Goal: Check status: Check status

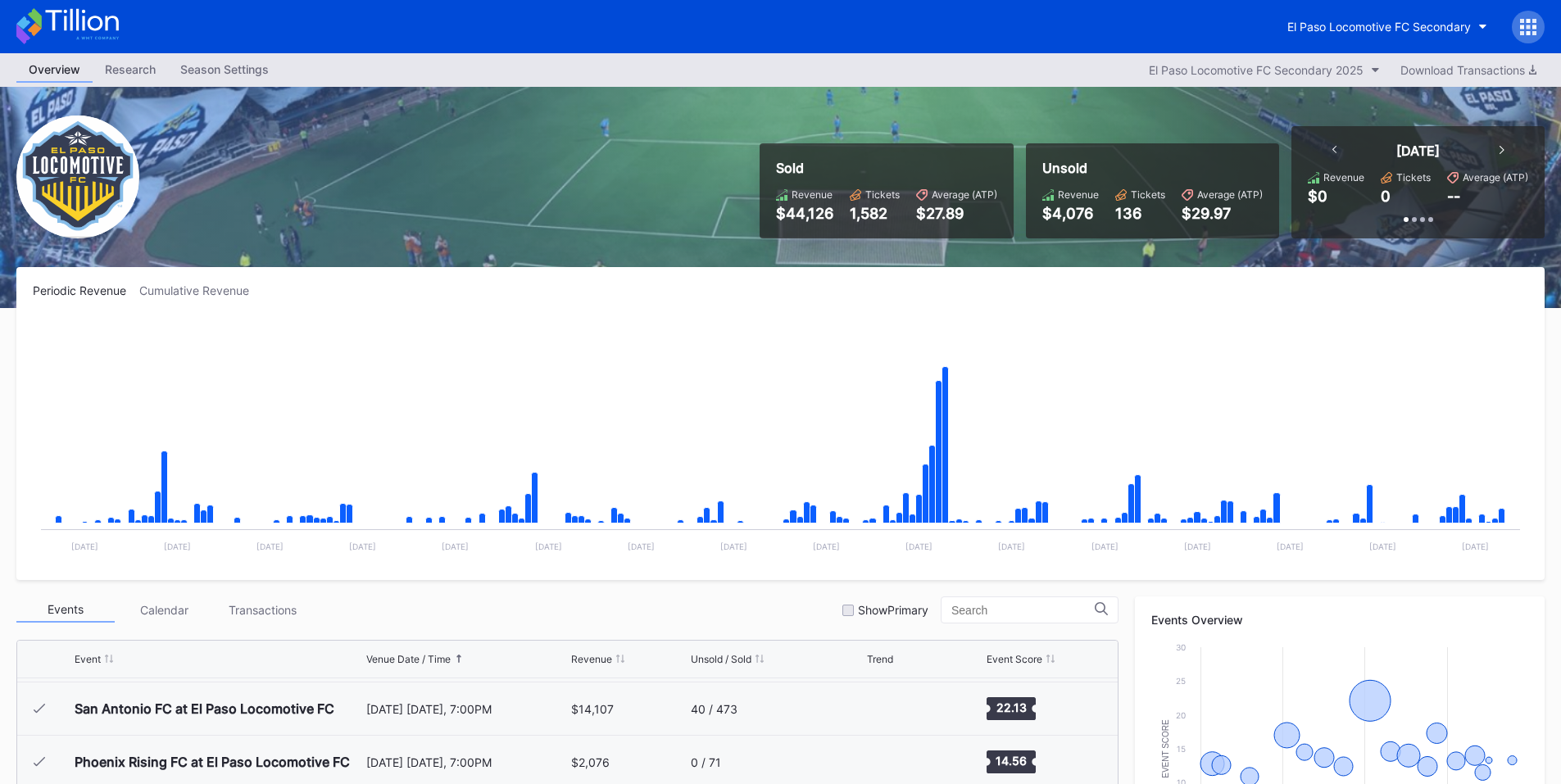
click at [1530, 31] on icon at bounding box center [1529, 32] width 4 height 4
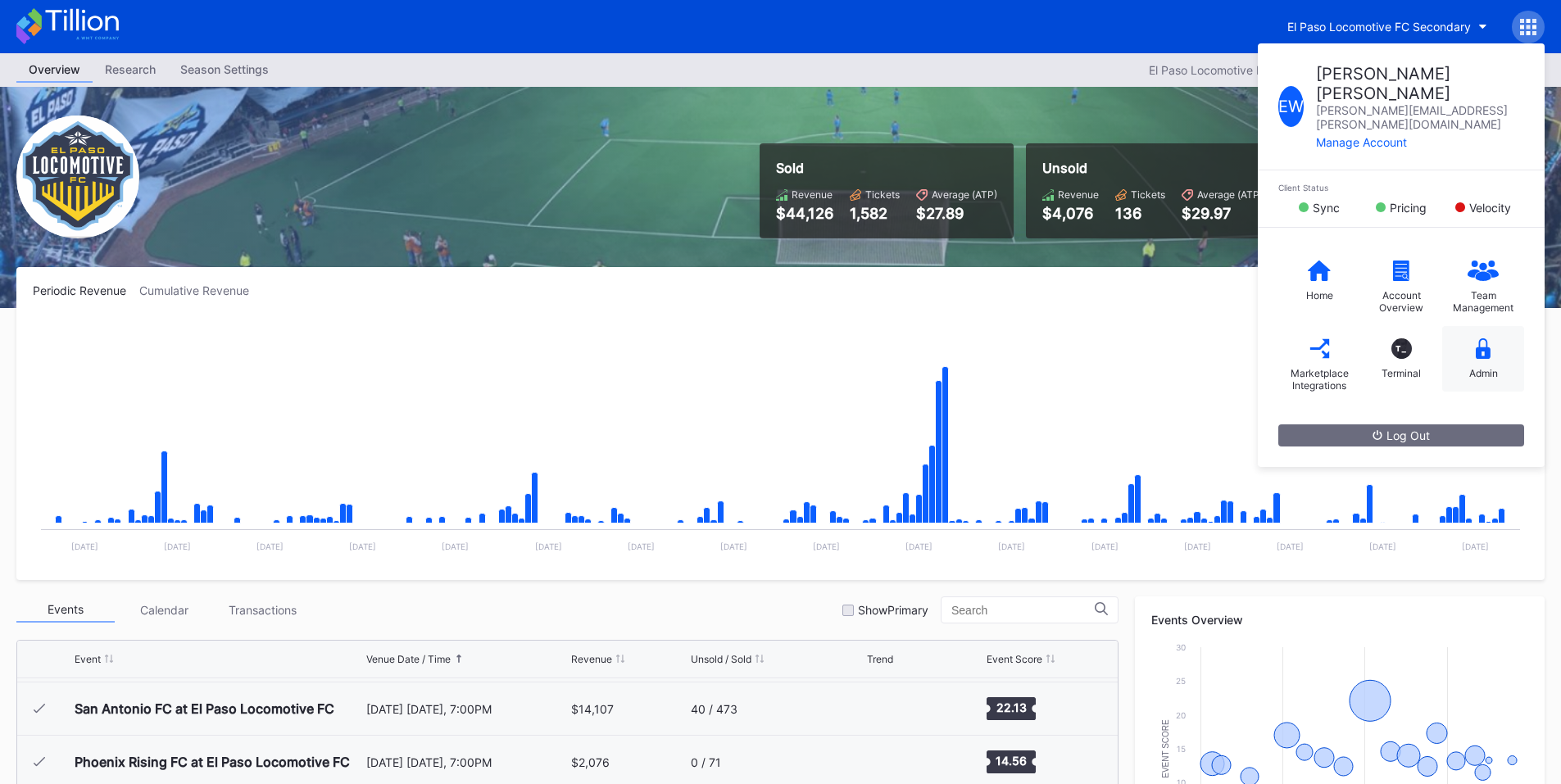
click at [1482, 339] on icon at bounding box center [1484, 349] width 15 height 21
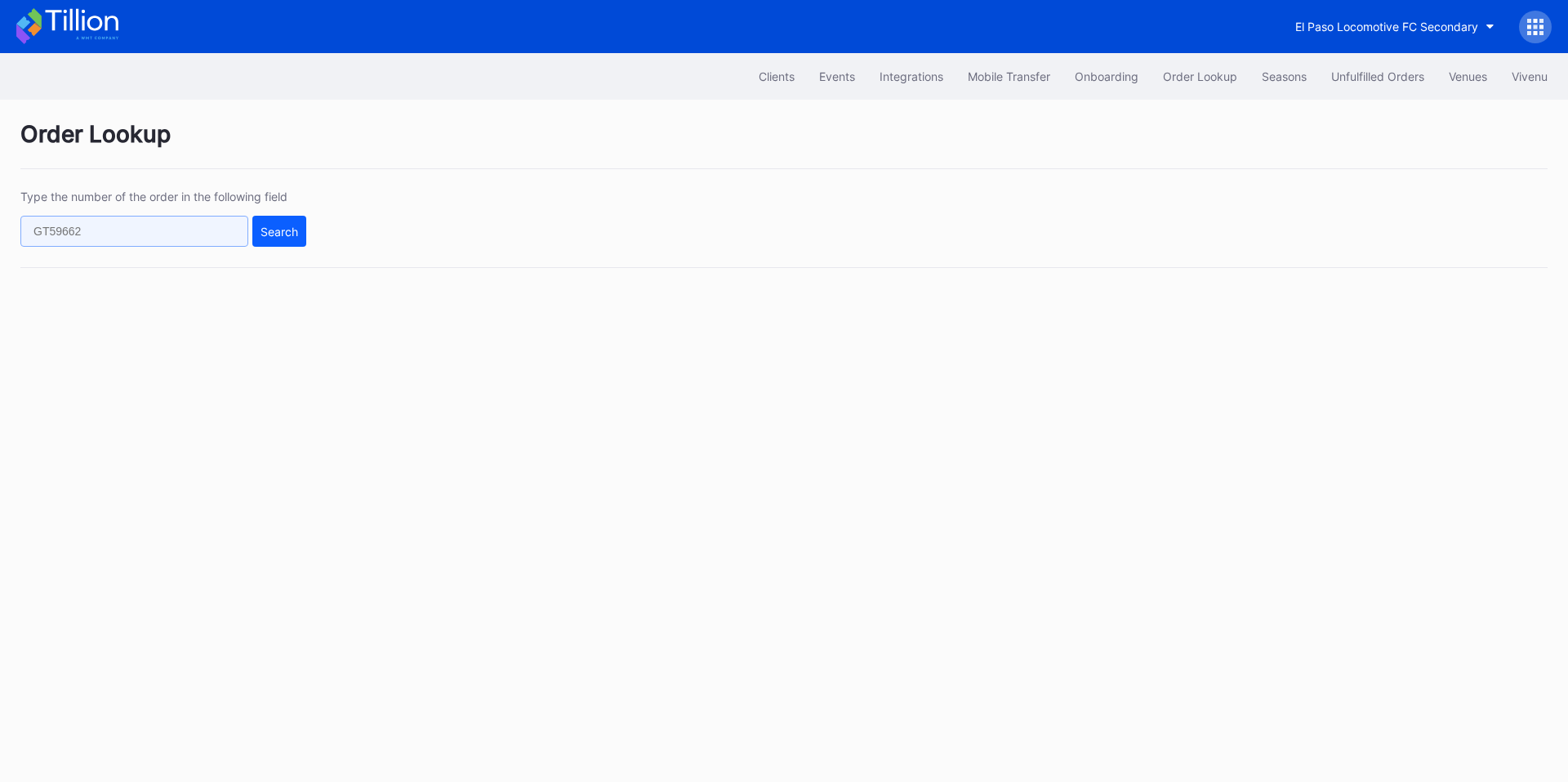
click at [148, 227] on input "text" at bounding box center [134, 231] width 228 height 31
paste input "625177340"
type input "625177340"
click at [275, 227] on div "Search" at bounding box center [279, 232] width 37 height 14
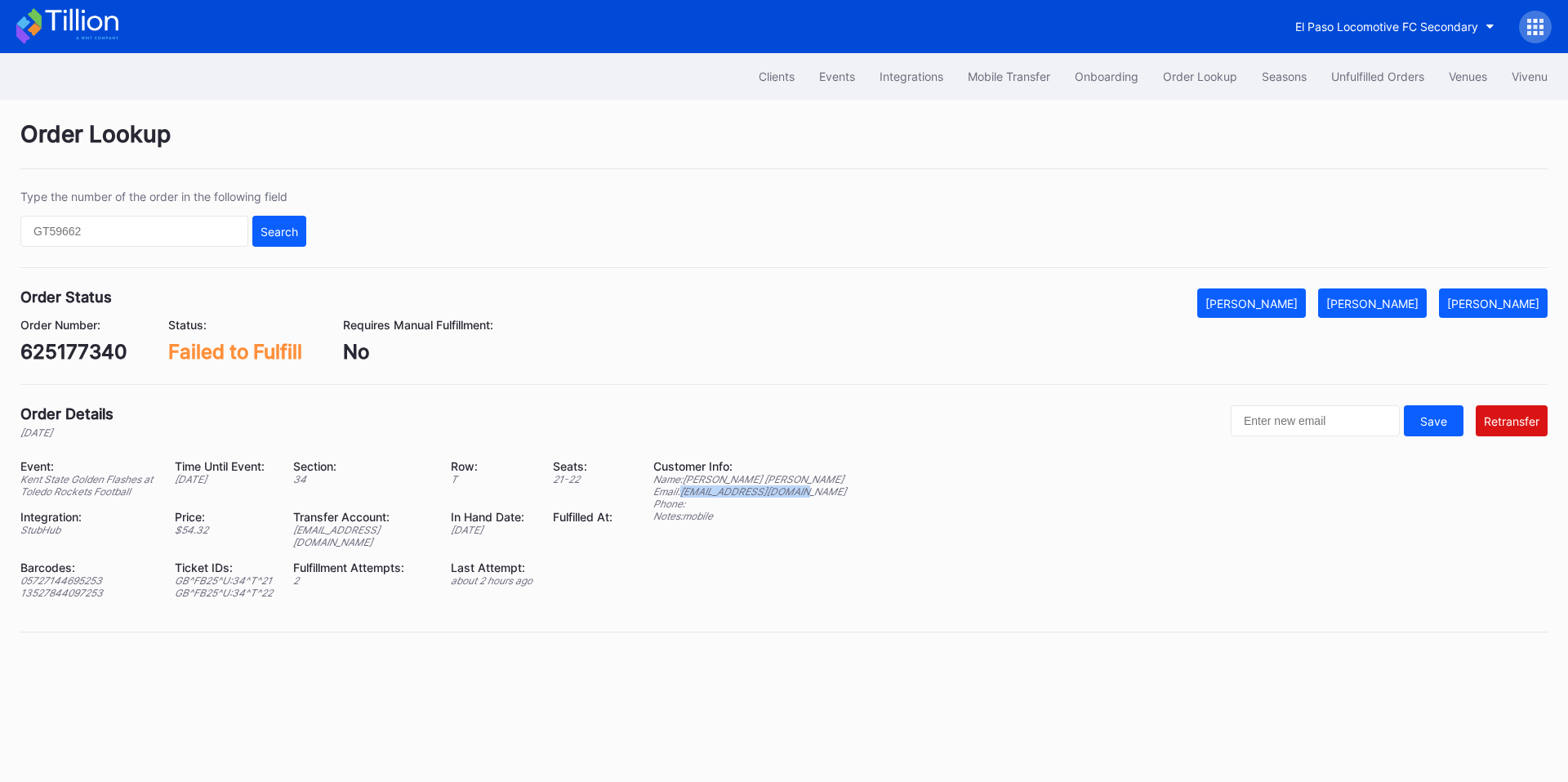
drag, startPoint x: 801, startPoint y: 490, endPoint x: 684, endPoint y: 493, distance: 117.0
click at [684, 493] on div "Event: Kent State Golden Flashes at Toledo Rockets Football Time Until Event: […" at bounding box center [784, 535] width 1527 height 152
copy div "[EMAIL_ADDRESS][DOMAIN_NAME]"
click at [1412, 294] on button "[PERSON_NAME]" at bounding box center [1372, 302] width 109 height 29
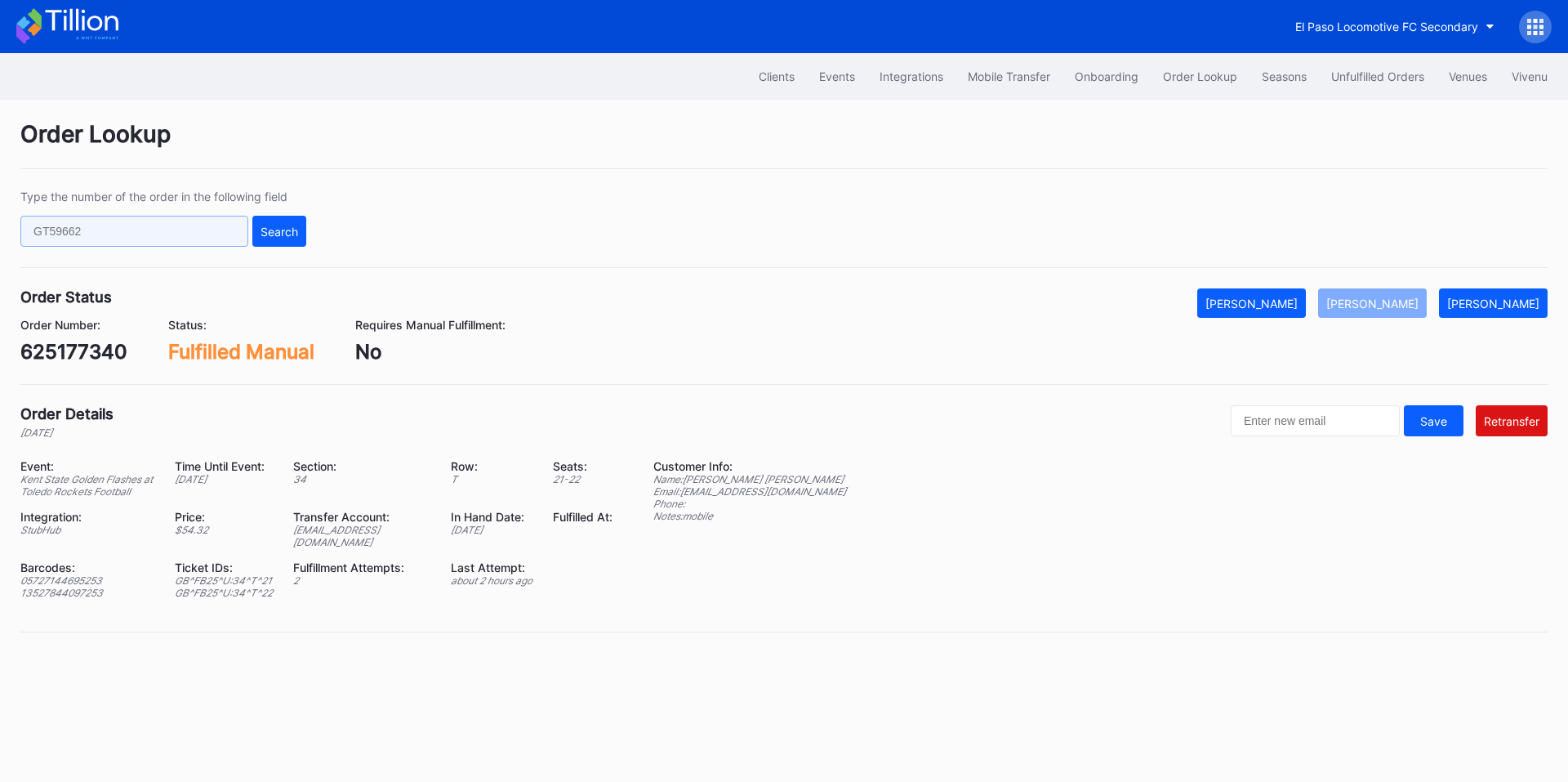
click at [139, 225] on input "text" at bounding box center [134, 231] width 228 height 31
paste input "75876800"
click at [276, 229] on div "Search" at bounding box center [279, 232] width 37 height 14
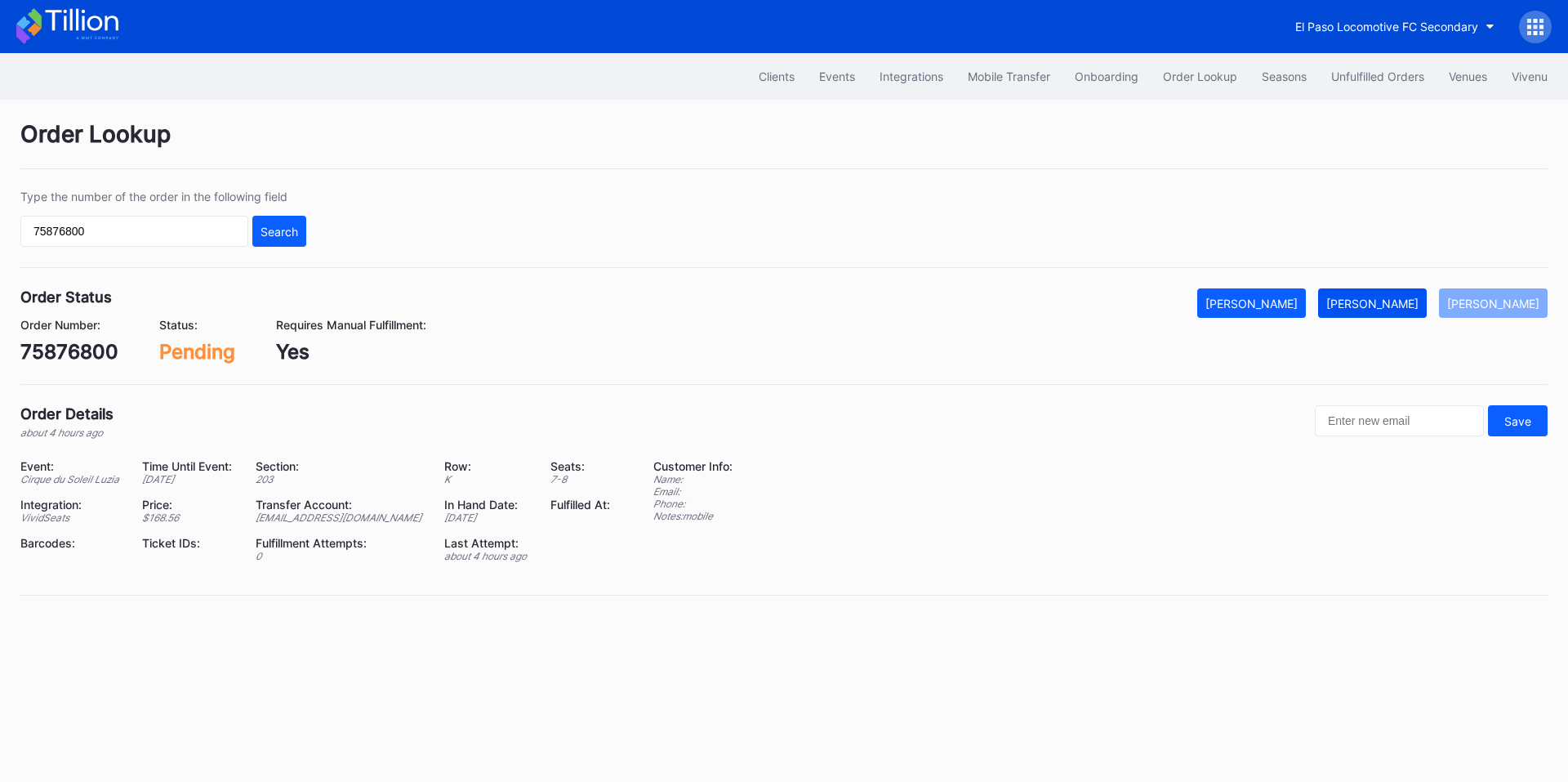
click at [1409, 304] on div "[PERSON_NAME]" at bounding box center [1372, 303] width 92 height 14
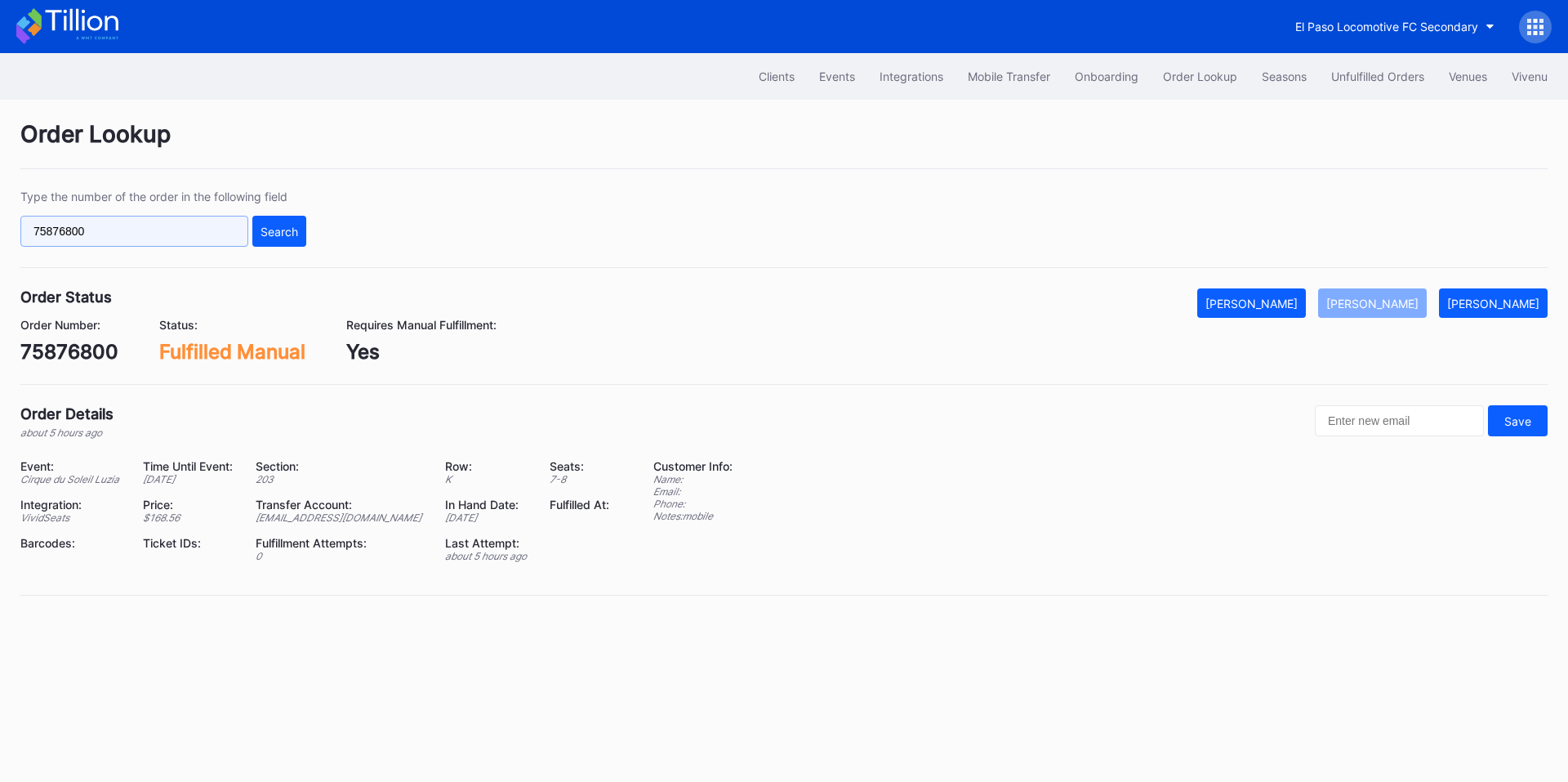
click at [133, 229] on input "75876800" at bounding box center [134, 231] width 228 height 31
paste input "50072410"
type input "50072410"
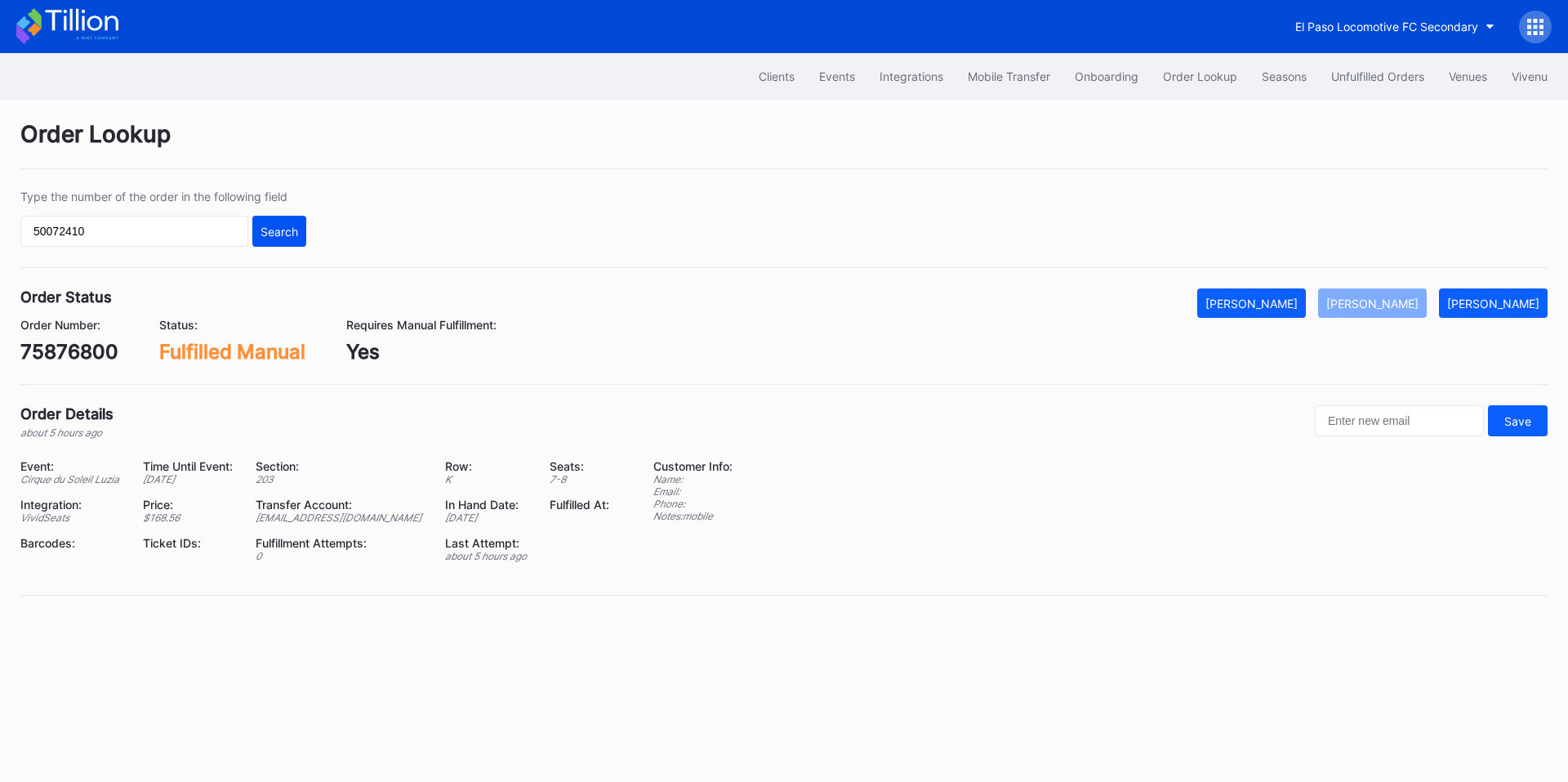
click at [274, 225] on div "Search" at bounding box center [279, 232] width 37 height 14
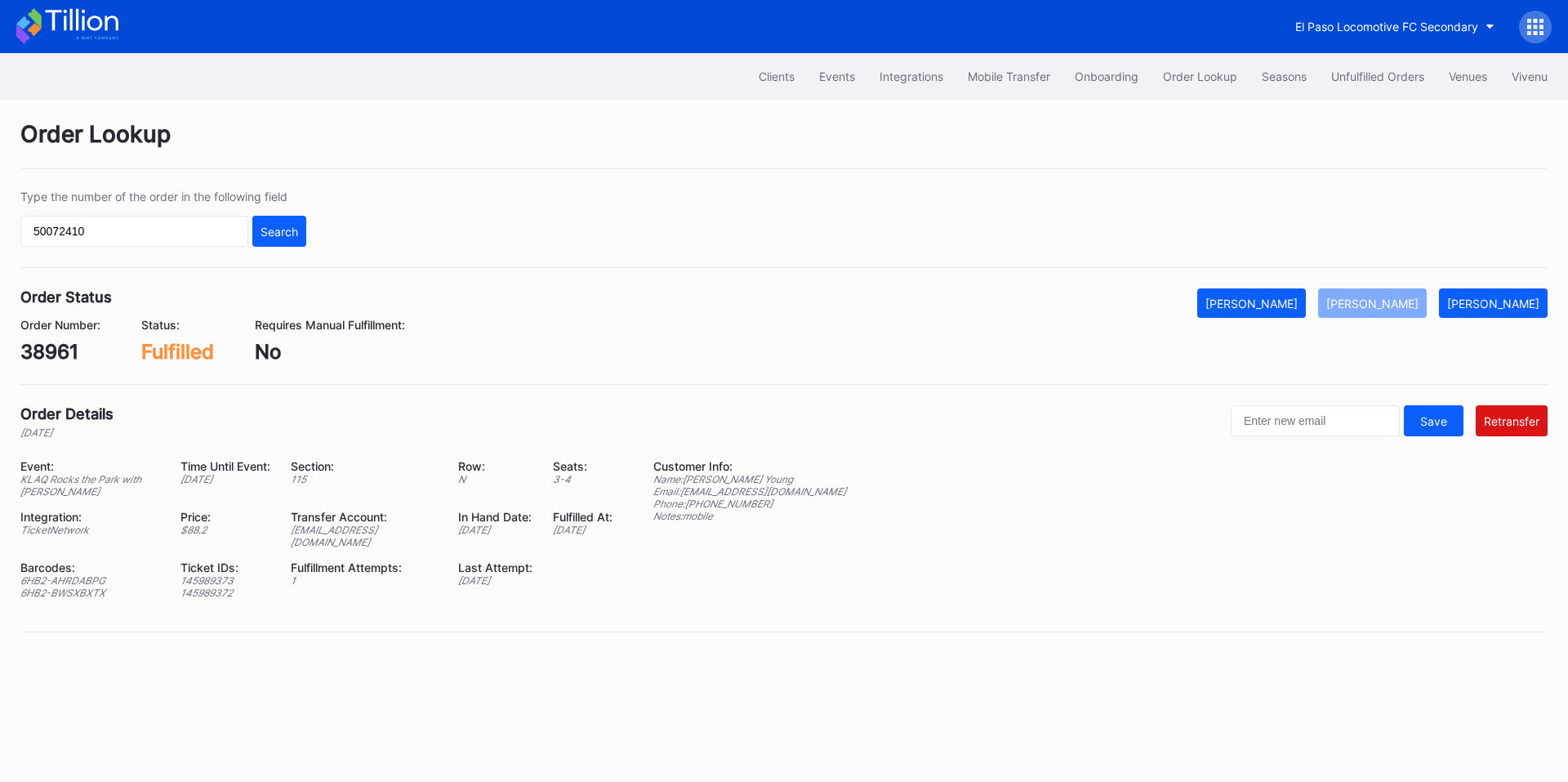
click at [379, 535] on div "[EMAIL_ADDRESS][DOMAIN_NAME]" at bounding box center [363, 536] width 147 height 25
copy div "[EMAIL_ADDRESS][DOMAIN_NAME]"
click at [57, 227] on input "50072410" at bounding box center [134, 231] width 228 height 31
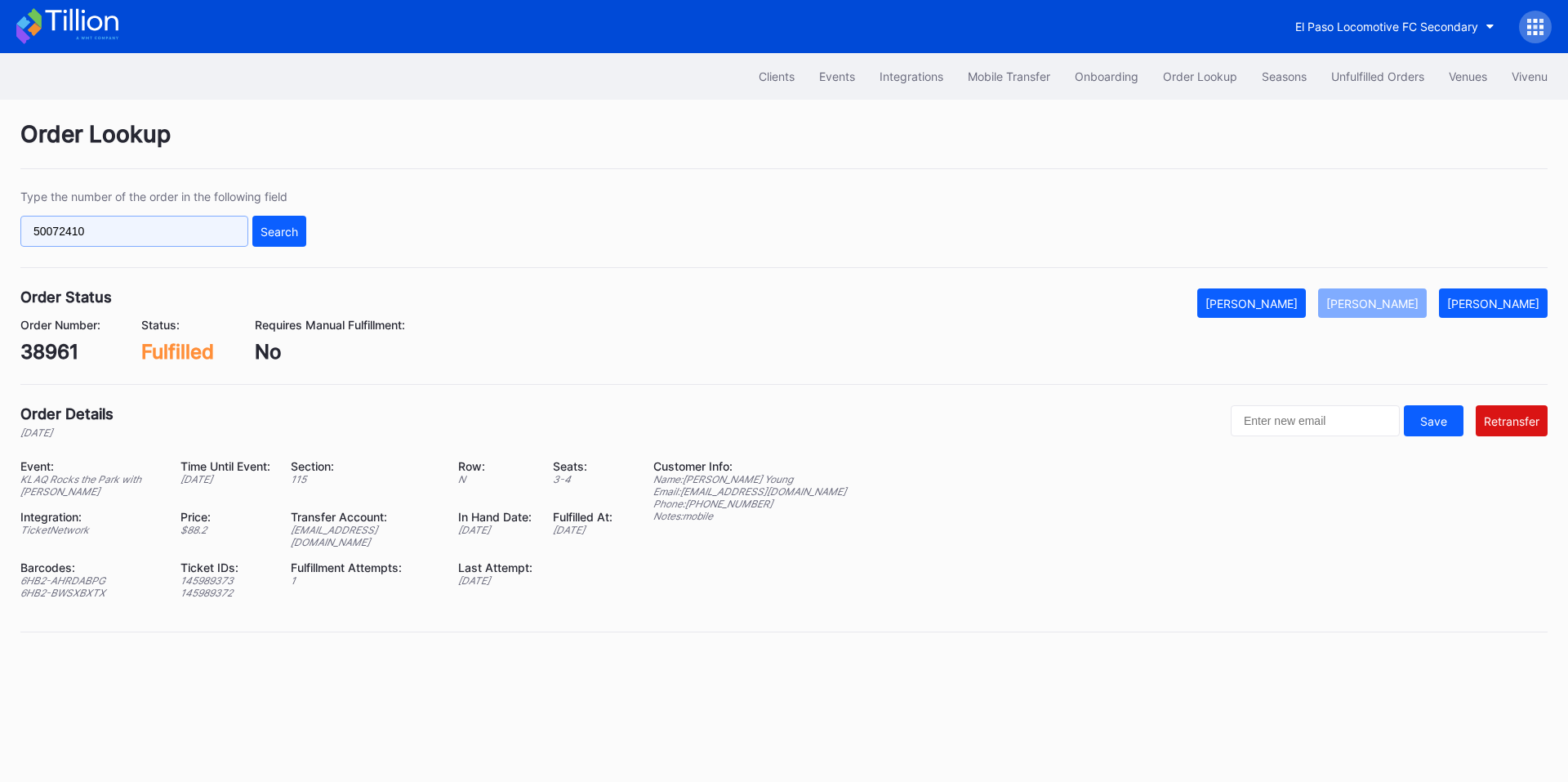
click at [57, 227] on input "50072410" at bounding box center [134, 231] width 228 height 31
